Goal: Task Accomplishment & Management: Manage account settings

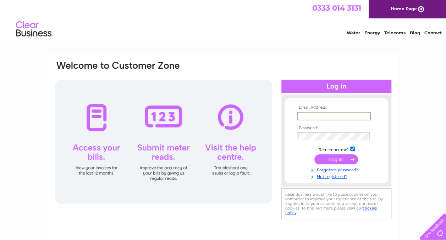
click at [323, 116] on input "text" at bounding box center [334, 116] width 74 height 9
type input "[EMAIL_ADDRESS][DOMAIN_NAME]"
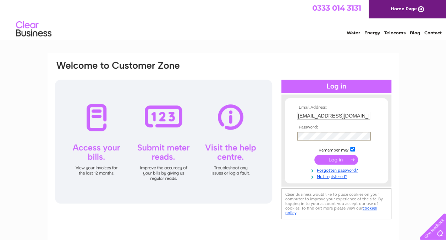
click at [335, 169] on link "Forgotten password?" at bounding box center [337, 170] width 80 height 7
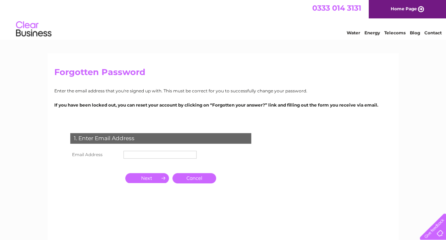
click at [139, 151] on input "text" at bounding box center [159, 155] width 73 height 8
type input "[EMAIL_ADDRESS][DOMAIN_NAME]"
click at [147, 179] on input "button" at bounding box center [147, 178] width 44 height 10
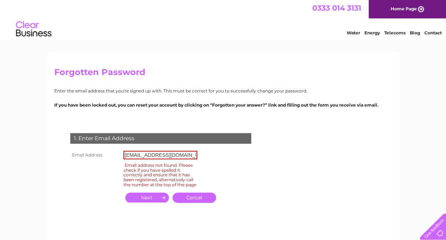
click at [166, 154] on input "[EMAIL_ADDRESS][DOMAIN_NAME]" at bounding box center [160, 155] width 74 height 9
click at [174, 155] on input "[EMAIL_ADDRESS][DOMAIN_NAME]" at bounding box center [160, 155] width 74 height 9
click at [322, 124] on form "1. Enter Email Address Email Address daventrychiro@gmail.com Email address not …" at bounding box center [223, 175] width 338 height 113
click at [141, 154] on input "daventrychiro@gmail.com" at bounding box center [160, 155] width 74 height 9
drag, startPoint x: 155, startPoint y: 154, endPoint x: 162, endPoint y: 154, distance: 7.1
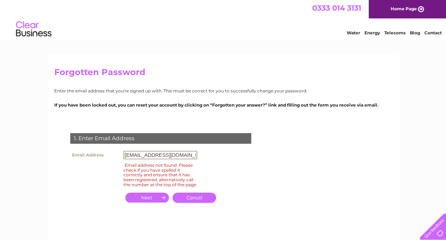
click at [155, 154] on input "daventrychiro@gmail.com" at bounding box center [160, 155] width 74 height 9
click at [173, 155] on input "daventrychiro@gmail.com" at bounding box center [160, 155] width 74 height 9
click at [184, 154] on input "daventrychiro@gmail.com" at bounding box center [160, 155] width 74 height 9
click at [246, 154] on div "1. Enter Email Address Email Address daventrychiro@gmail.com Email address not …" at bounding box center [162, 172] width 216 height 92
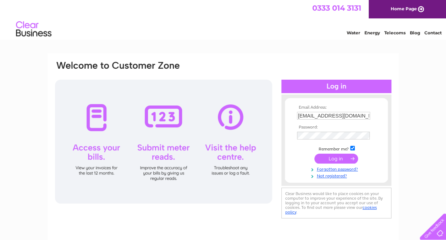
click at [409, 9] on link "Home Page" at bounding box center [406, 9] width 77 height 18
click at [335, 175] on link "Not registered?" at bounding box center [337, 175] width 80 height 7
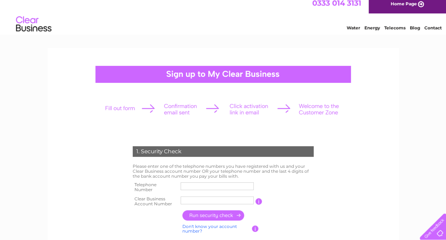
scroll to position [35, 0]
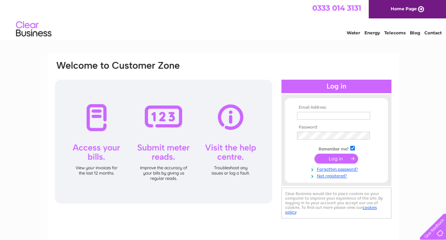
click at [311, 115] on input "text" at bounding box center [333, 116] width 73 height 8
type input "[EMAIL_ADDRESS][DOMAIN_NAME]"
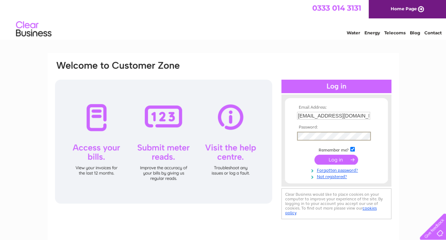
click at [337, 164] on input "submit" at bounding box center [336, 160] width 44 height 10
click at [341, 160] on input "submit" at bounding box center [336, 159] width 44 height 10
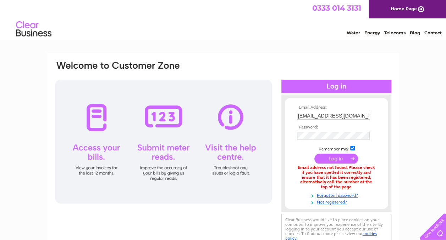
click at [300, 115] on input "daventrychiro@gmail.com" at bounding box center [333, 116] width 73 height 8
type input "[EMAIL_ADDRESS][DOMAIN_NAME]"
click at [338, 162] on input "submit" at bounding box center [336, 159] width 44 height 10
click at [335, 196] on link "Forgotten password?" at bounding box center [337, 195] width 80 height 7
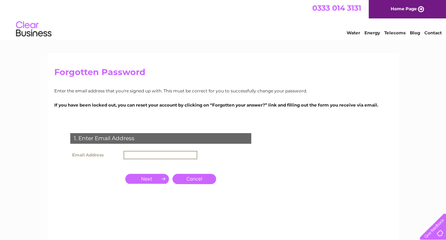
click at [155, 153] on input "text" at bounding box center [160, 155] width 74 height 9
type input "[EMAIL_ADDRESS][DOMAIN_NAME]"
click at [153, 179] on input "button" at bounding box center [147, 179] width 44 height 10
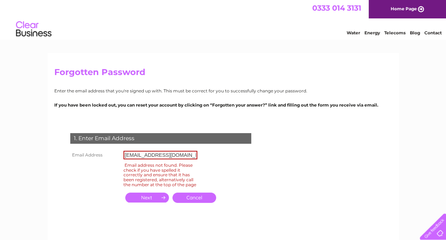
click at [176, 168] on div "Email address not found. Please check if you have spelled it correctly and ensu…" at bounding box center [160, 175] width 74 height 27
click at [189, 168] on div "Email address not found. Please check if you have spelled it correctly and ensu…" at bounding box center [160, 175] width 74 height 27
